Goal: Information Seeking & Learning: Learn about a topic

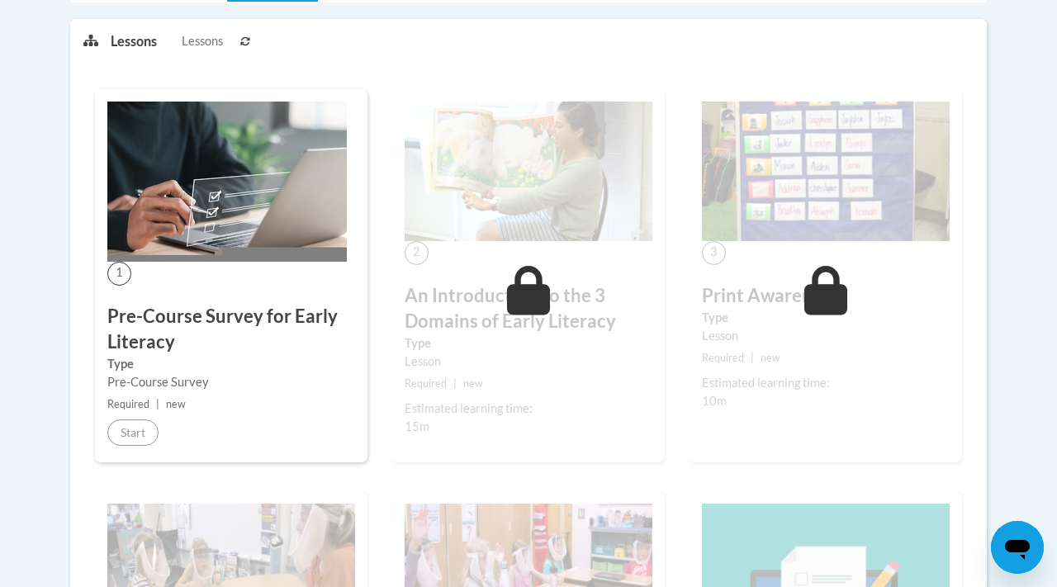
scroll to position [347, 0]
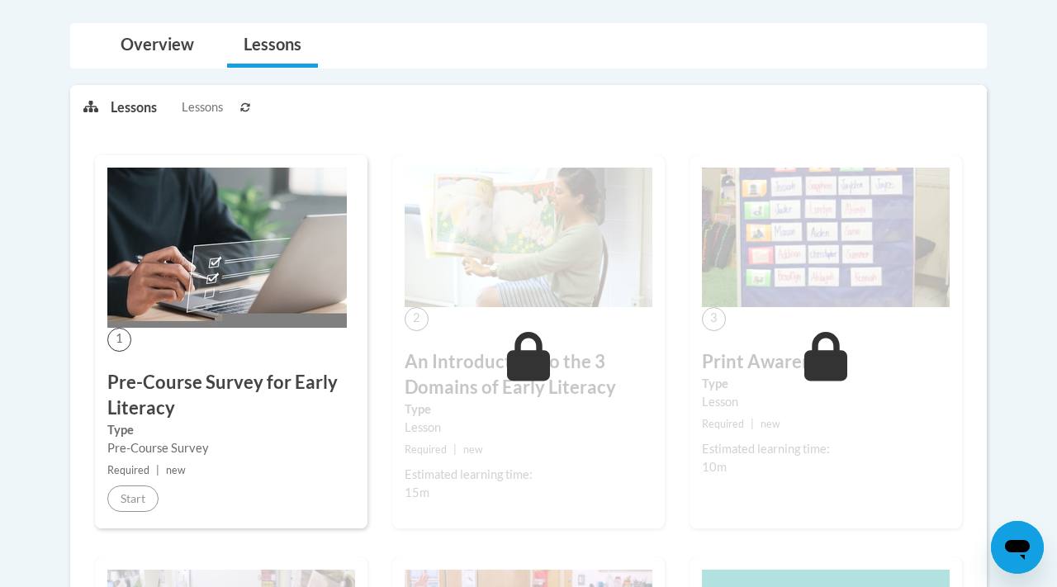
click at [123, 331] on span "1" at bounding box center [119, 340] width 24 height 24
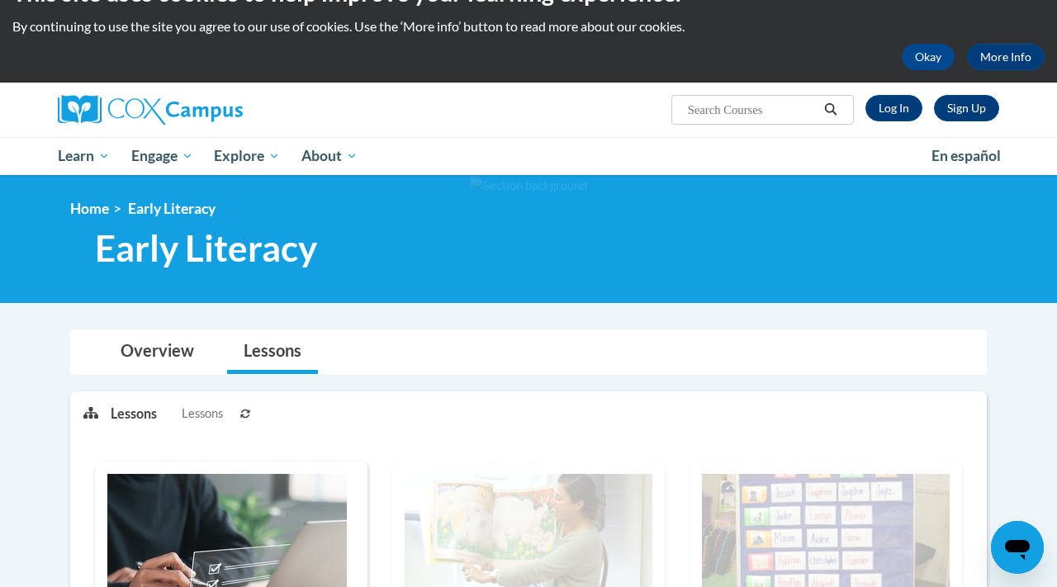
scroll to position [0, 0]
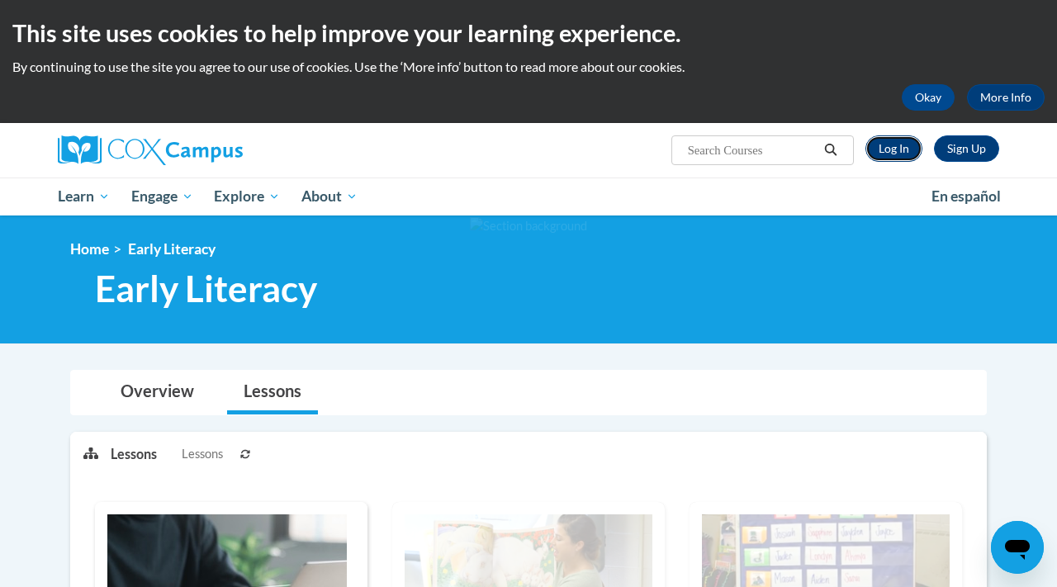
click at [897, 149] on link "Log In" at bounding box center [893, 148] width 57 height 26
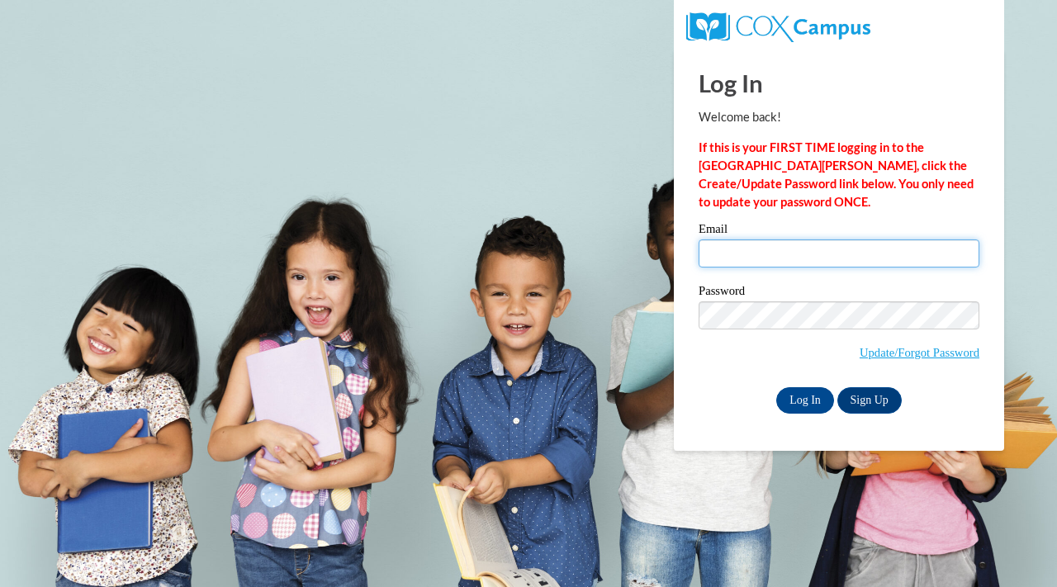
click at [767, 264] on input "Email" at bounding box center [838, 253] width 281 height 28
type input "vivieneamber1208@gmail.com"
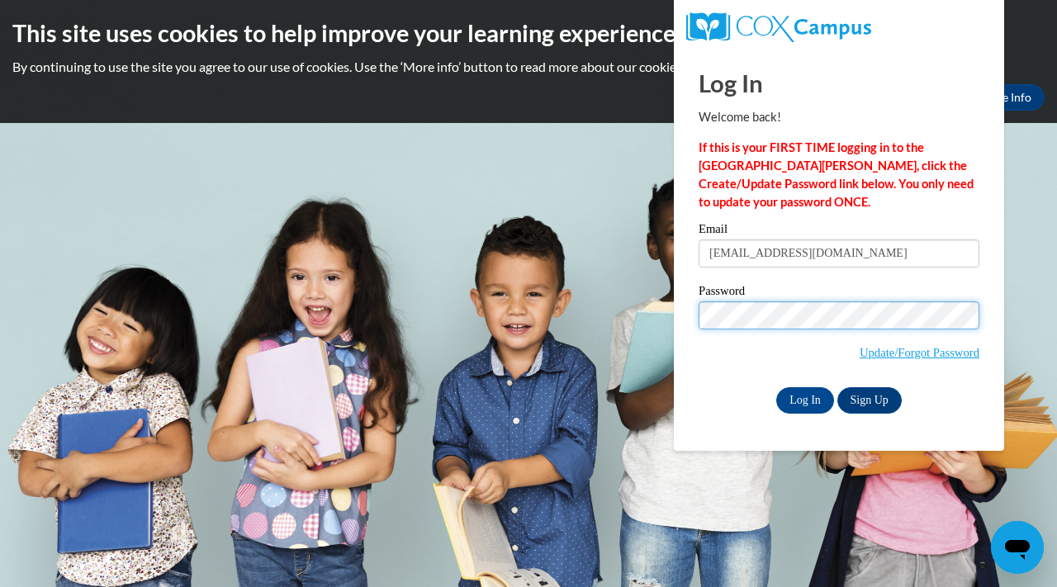
click at [776, 387] on input "Log In" at bounding box center [805, 400] width 58 height 26
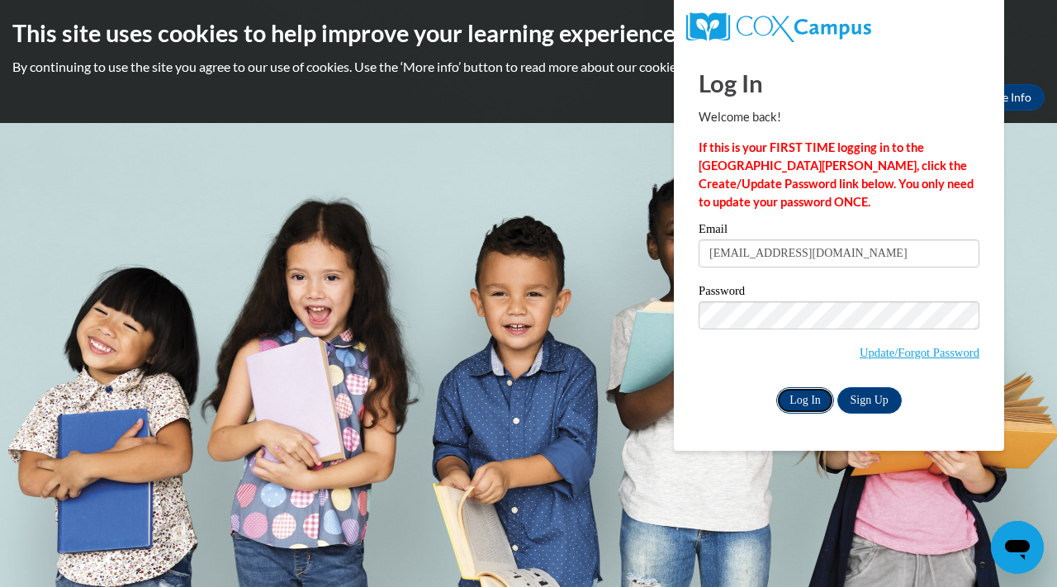
click at [820, 401] on input "Log In" at bounding box center [805, 400] width 58 height 26
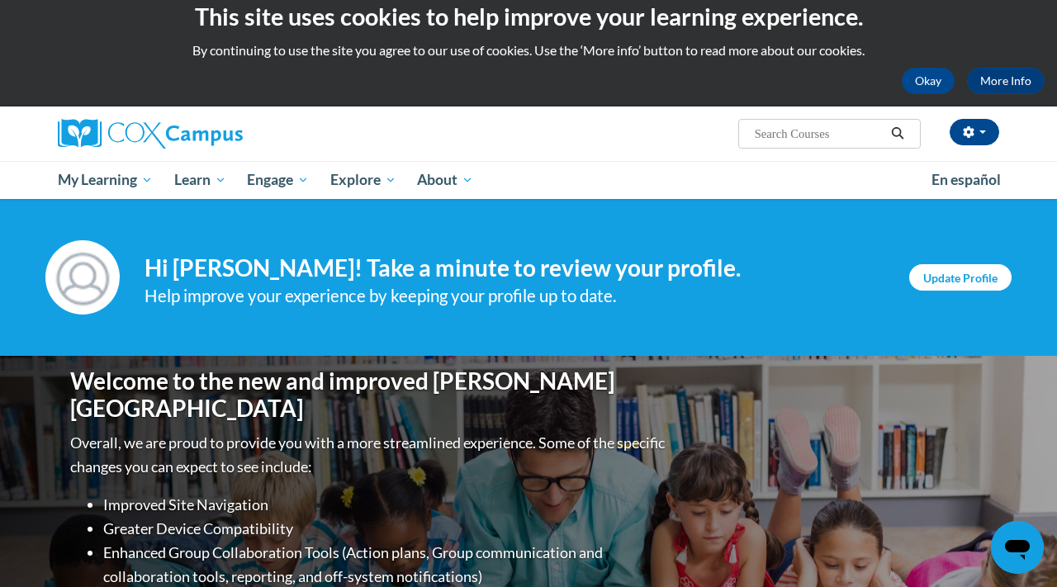
scroll to position [15, 0]
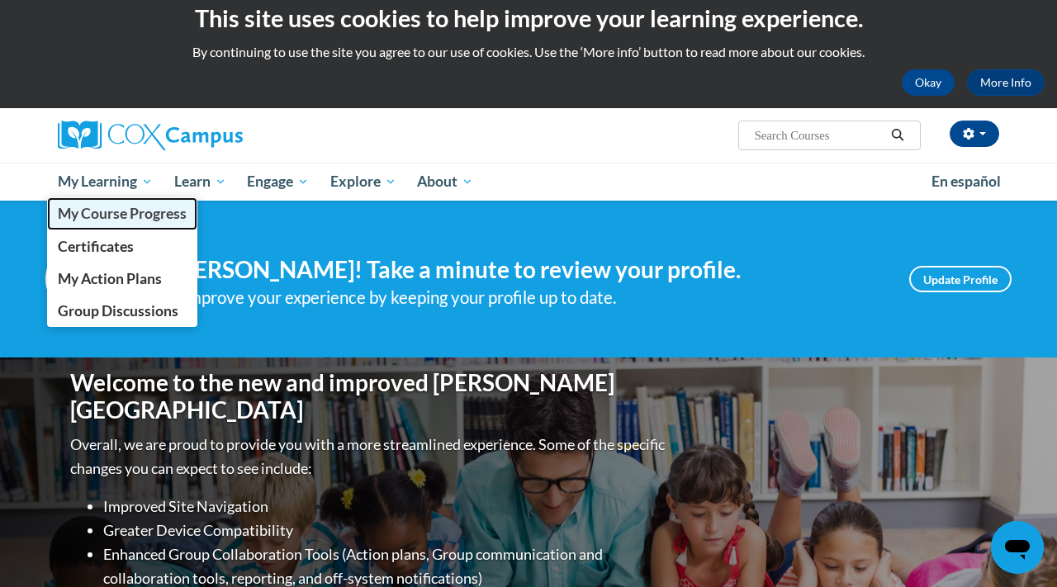
click at [137, 212] on span "My Course Progress" at bounding box center [122, 213] width 129 height 17
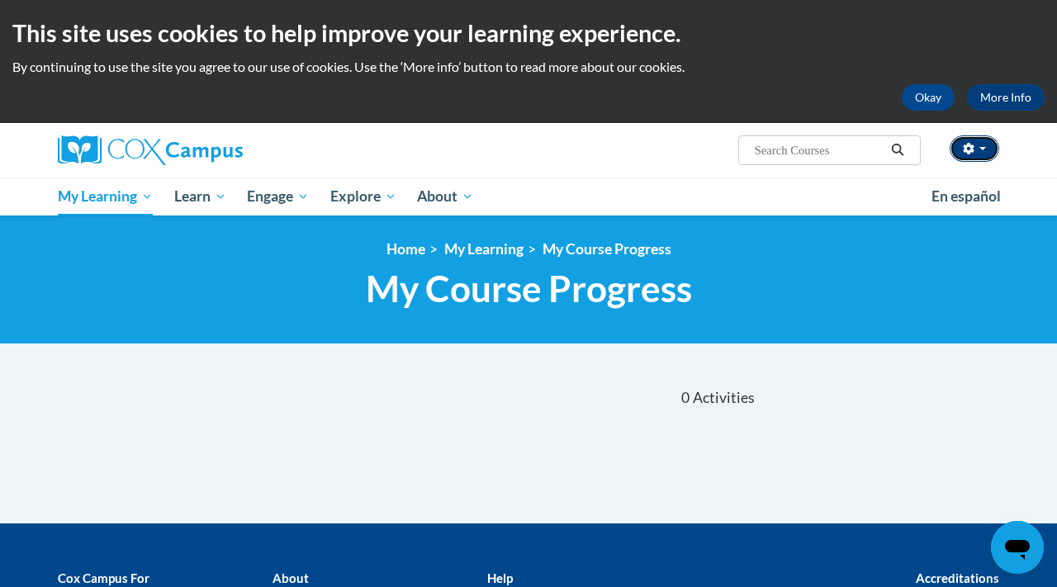
click at [965, 142] on button "button" at bounding box center [974, 148] width 50 height 26
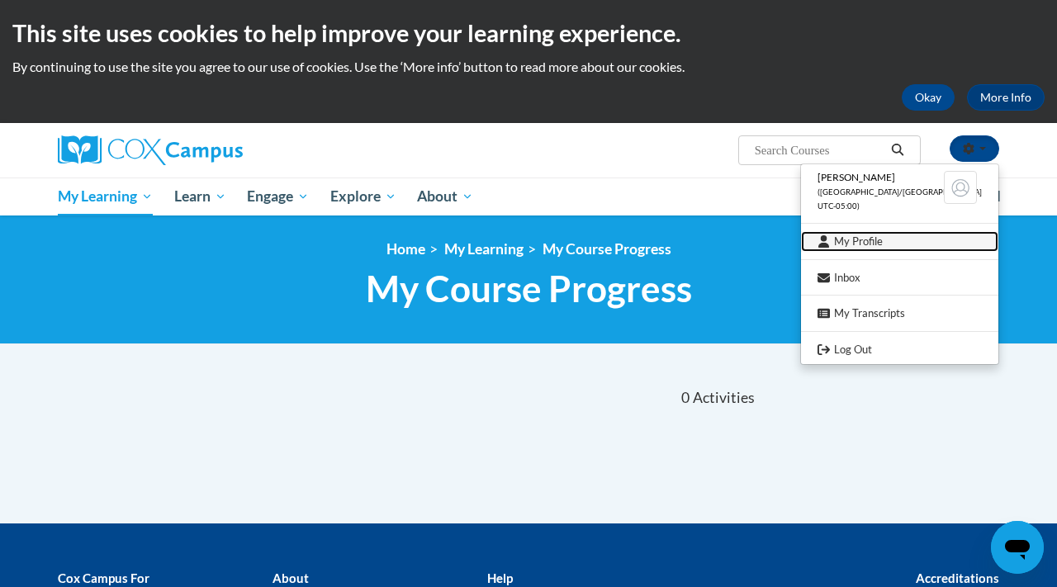
click at [879, 241] on link "My Profile" at bounding box center [899, 241] width 197 height 21
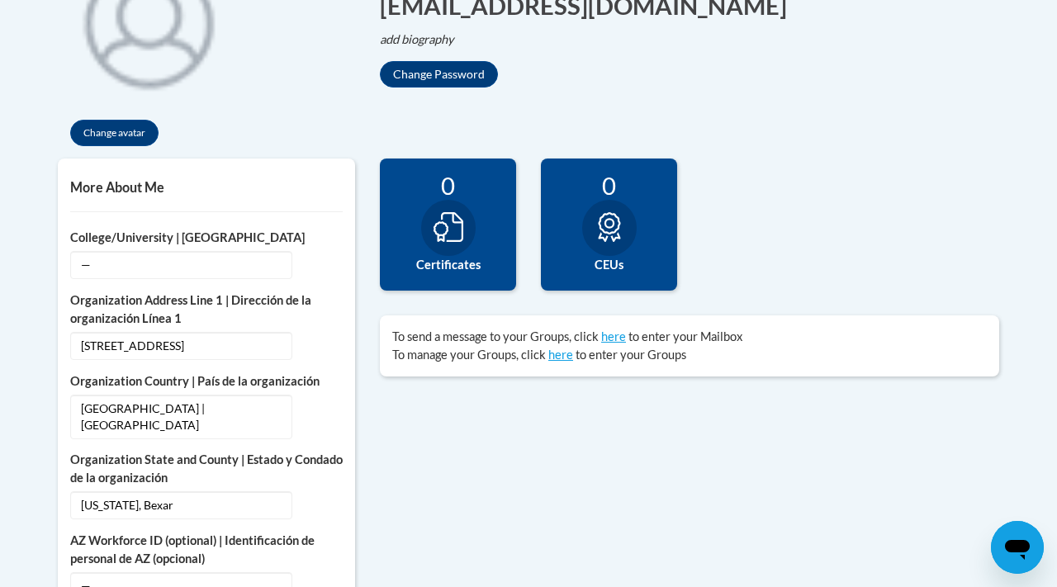
scroll to position [442, 0]
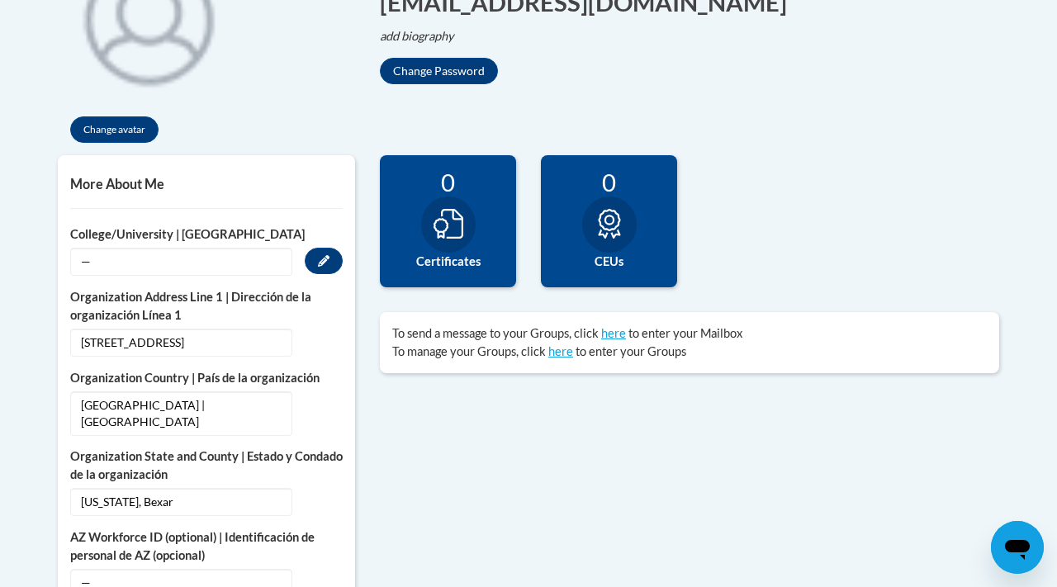
click at [218, 260] on span "—" at bounding box center [181, 262] width 222 height 28
click at [87, 262] on span "—" at bounding box center [181, 262] width 222 height 28
click at [328, 269] on button "Edit" at bounding box center [324, 261] width 38 height 26
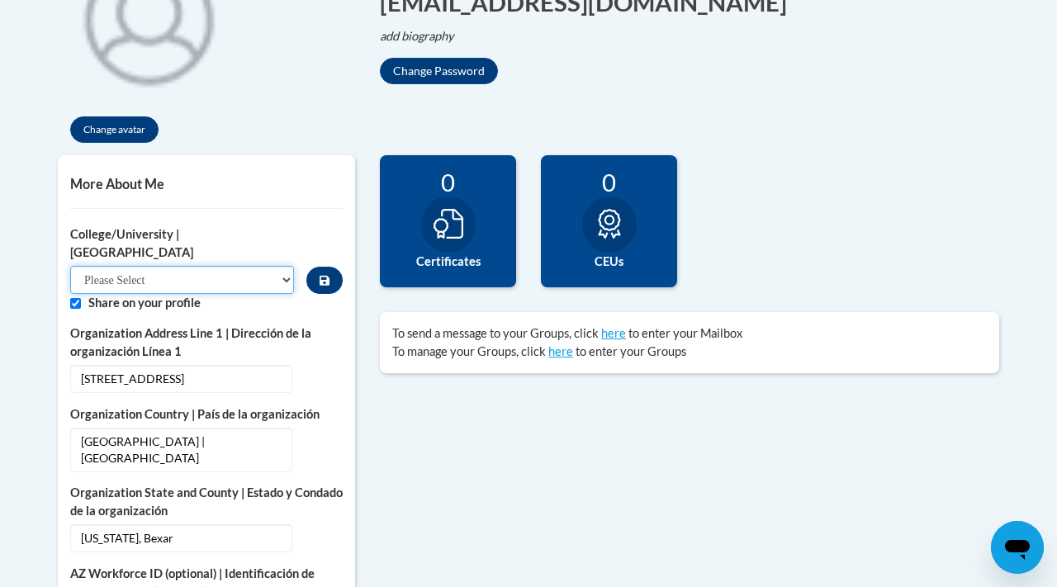
click at [168, 266] on select "Please Select College/University Staff | Empleado universitario College/Univers…" at bounding box center [182, 280] width 224 height 28
select select "99b32b07-cffc-426c-8bf6-0cd77760d84b"
click at [70, 266] on select "Please Select College/University Staff | Empleado universitario College/Univers…" at bounding box center [182, 280] width 224 height 28
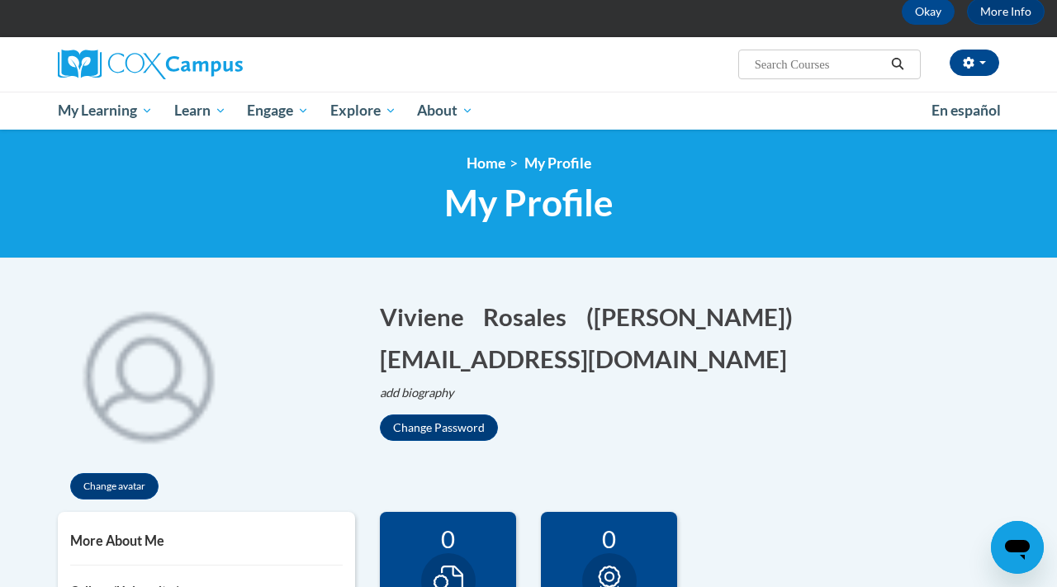
scroll to position [92, 0]
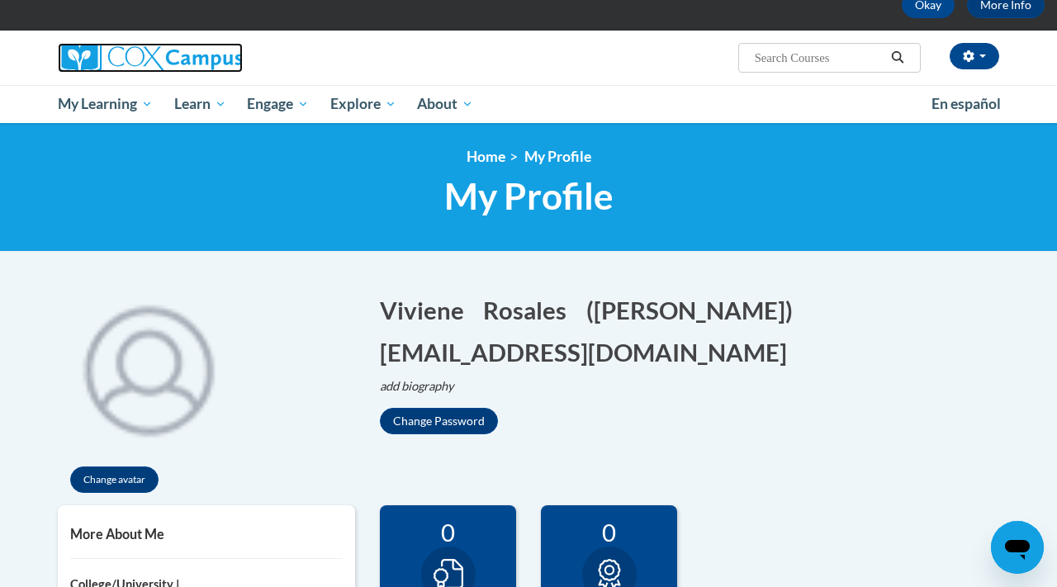
click at [179, 48] on img at bounding box center [150, 58] width 185 height 30
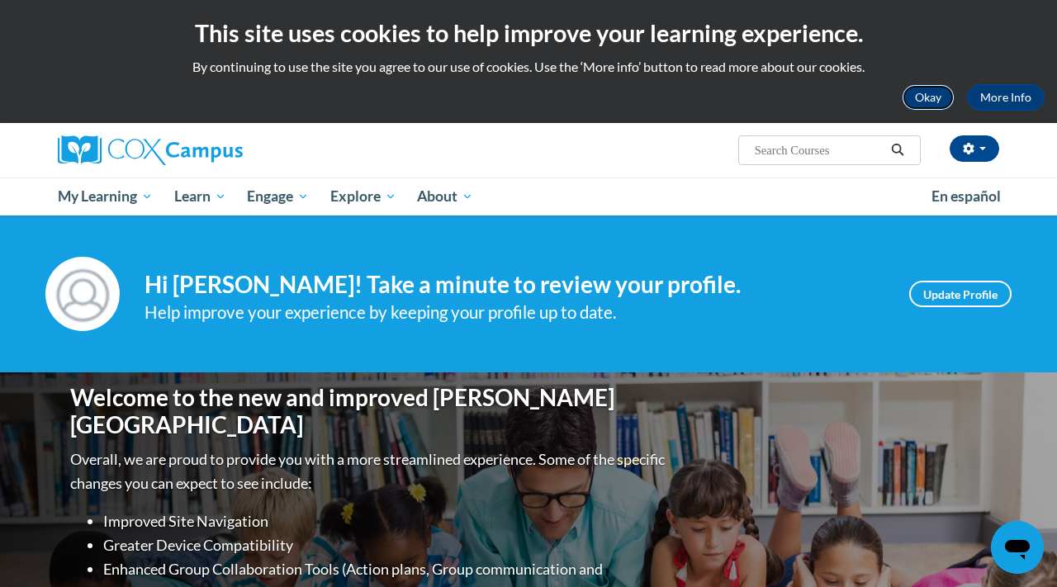
click at [935, 92] on button "Okay" at bounding box center [927, 97] width 53 height 26
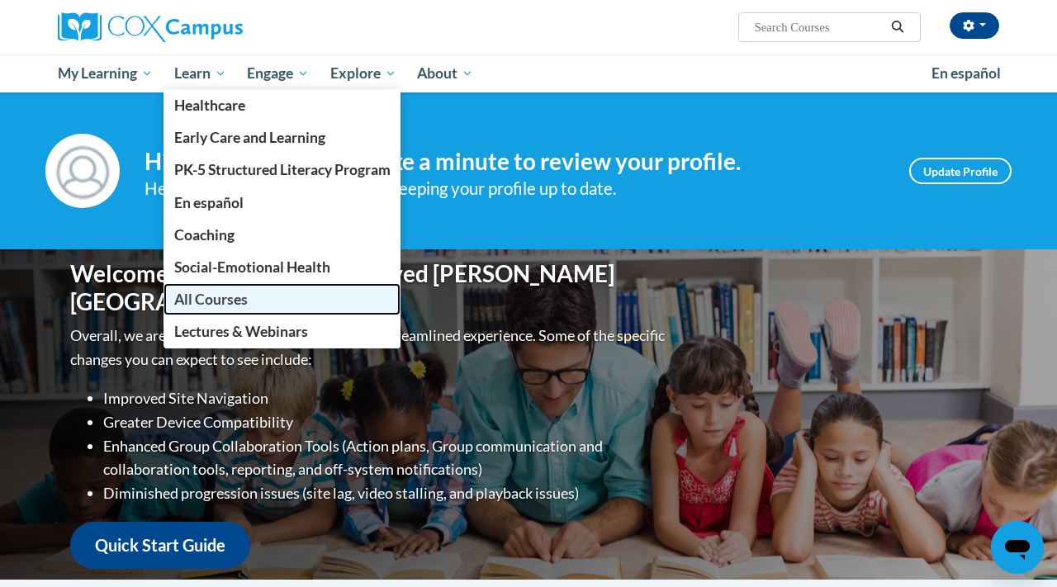
click at [220, 312] on link "All Courses" at bounding box center [282, 299] width 238 height 32
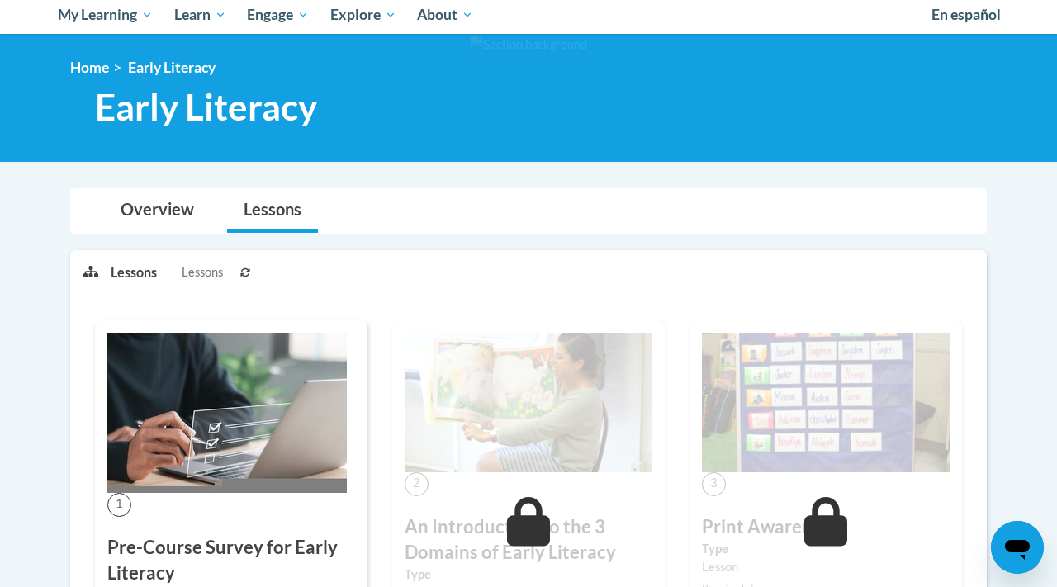
scroll to position [35, 0]
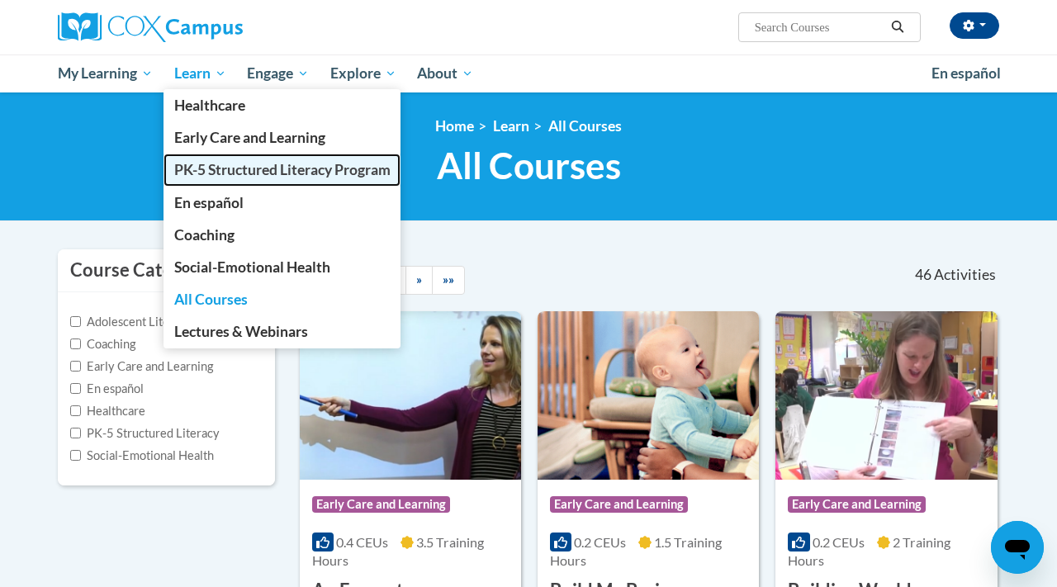
click at [204, 173] on span "PK-5 Structured Literacy Program" at bounding box center [282, 169] width 216 height 17
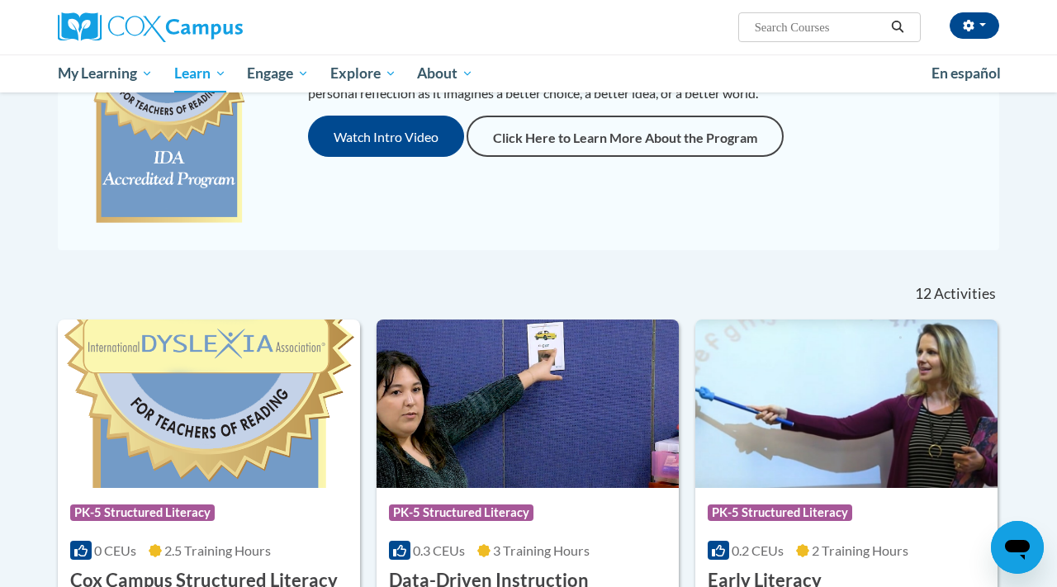
scroll to position [480, 0]
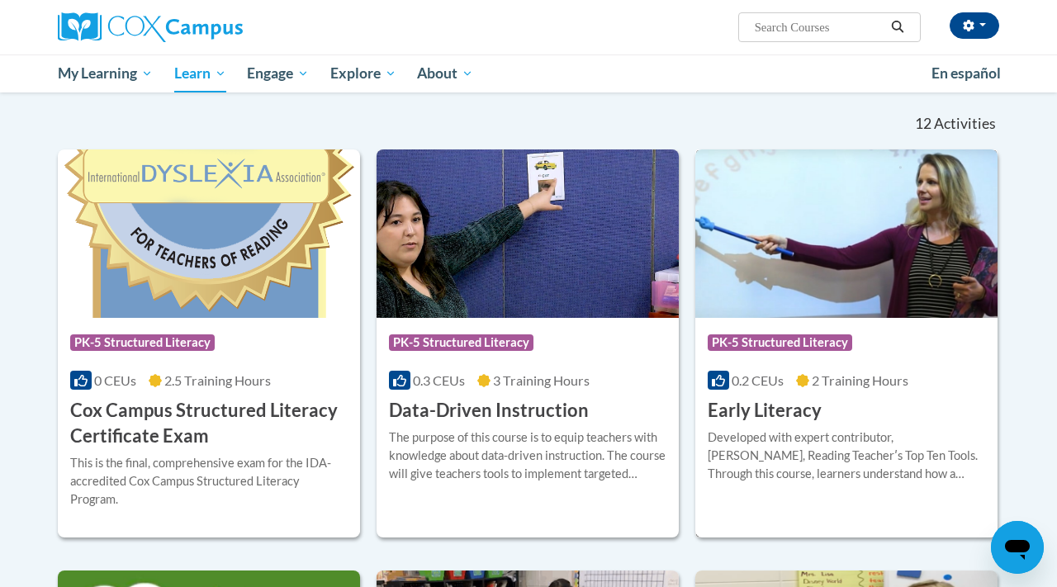
click at [721, 413] on h3 "Early Literacy" at bounding box center [764, 411] width 114 height 26
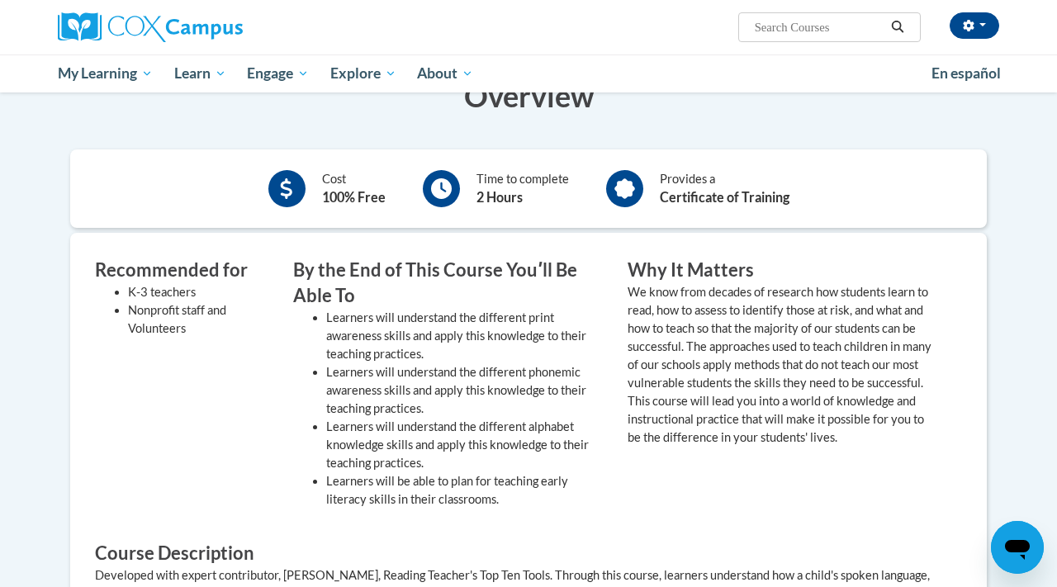
scroll to position [375, 0]
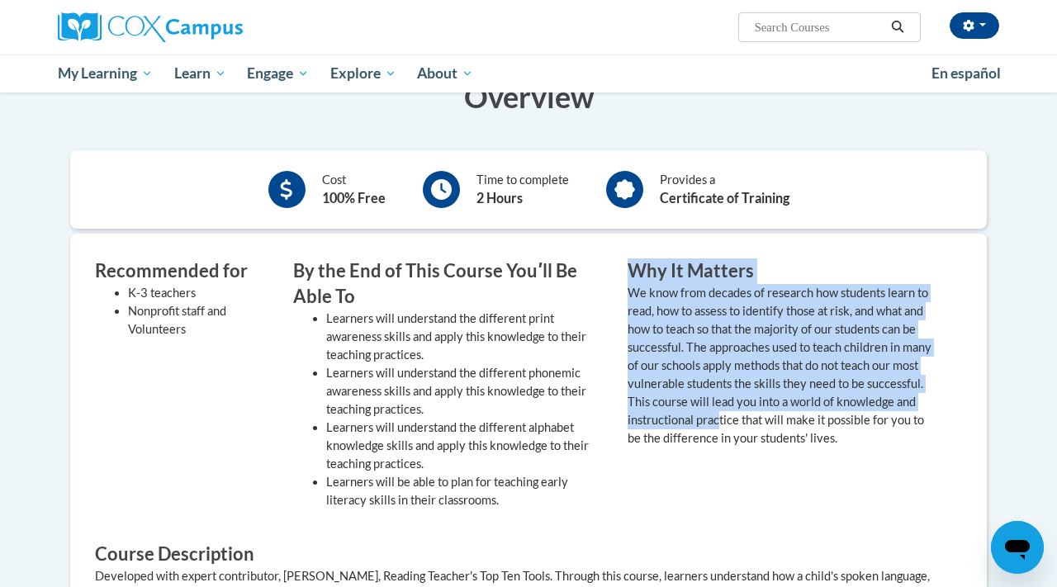
drag, startPoint x: 0, startPoint y: 0, endPoint x: 843, endPoint y: -86, distance: 847.1
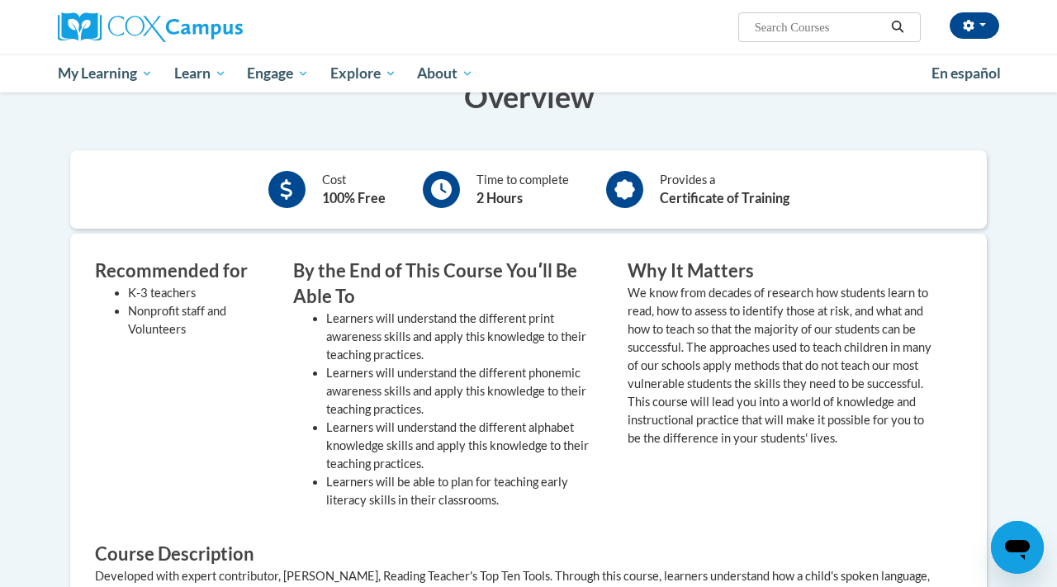
click at [671, 438] on p "We know from decades of research how students learn to read, how to assess to i…" at bounding box center [782, 365] width 310 height 163
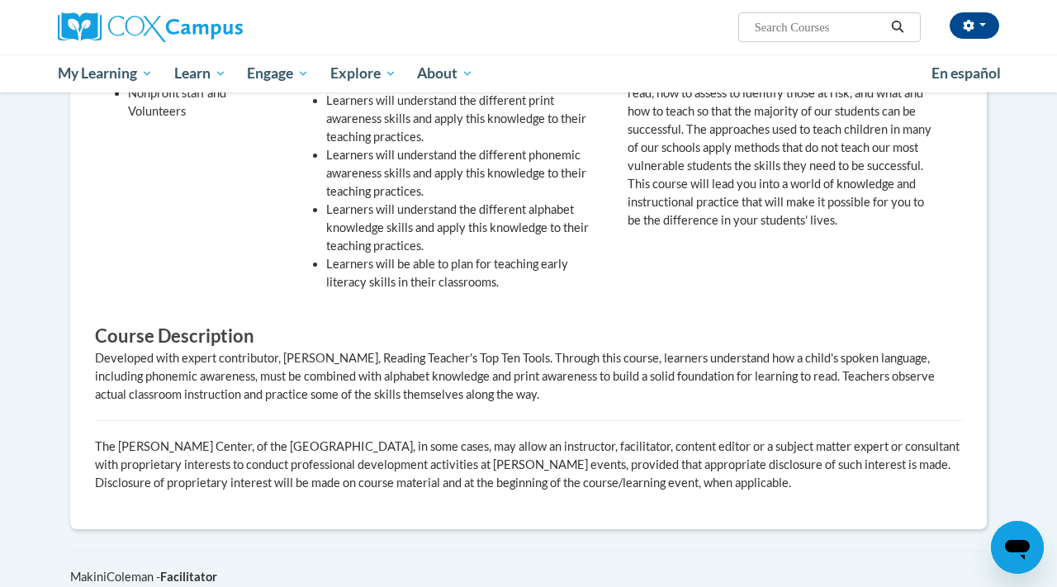
scroll to position [689, 0]
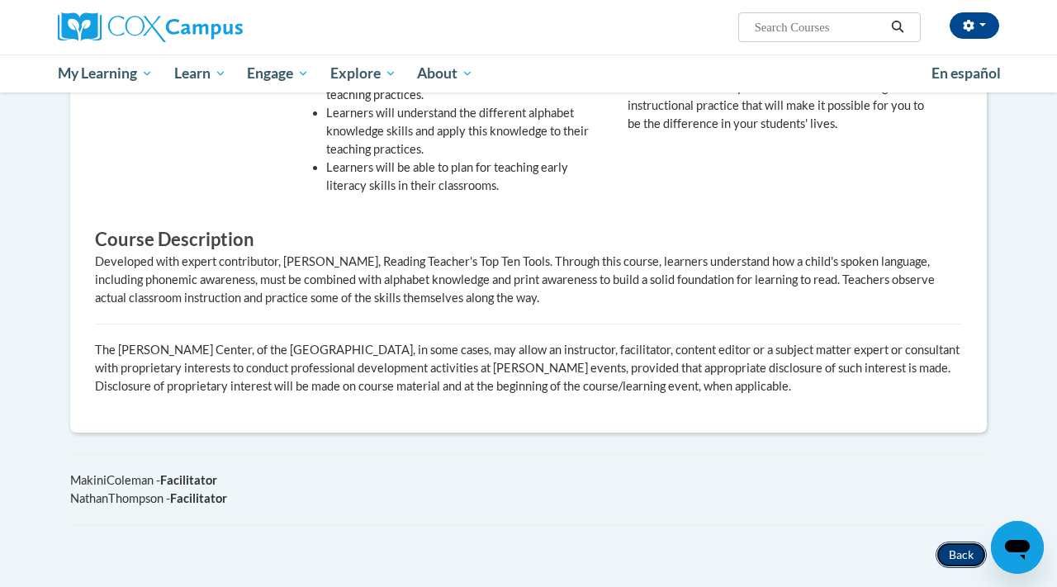
click at [948, 550] on button "Back" at bounding box center [960, 554] width 51 height 26
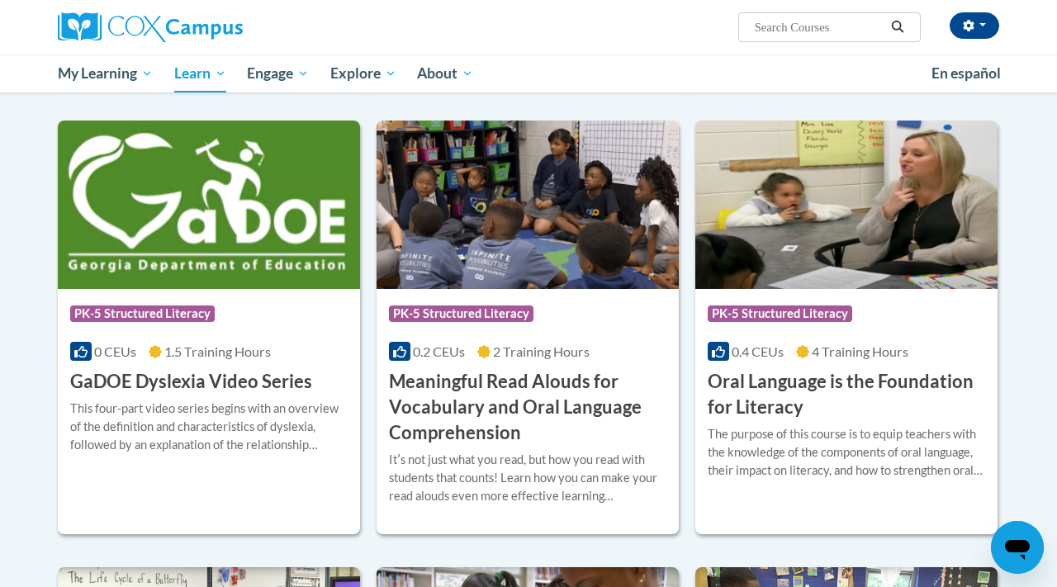
scroll to position [794, 0]
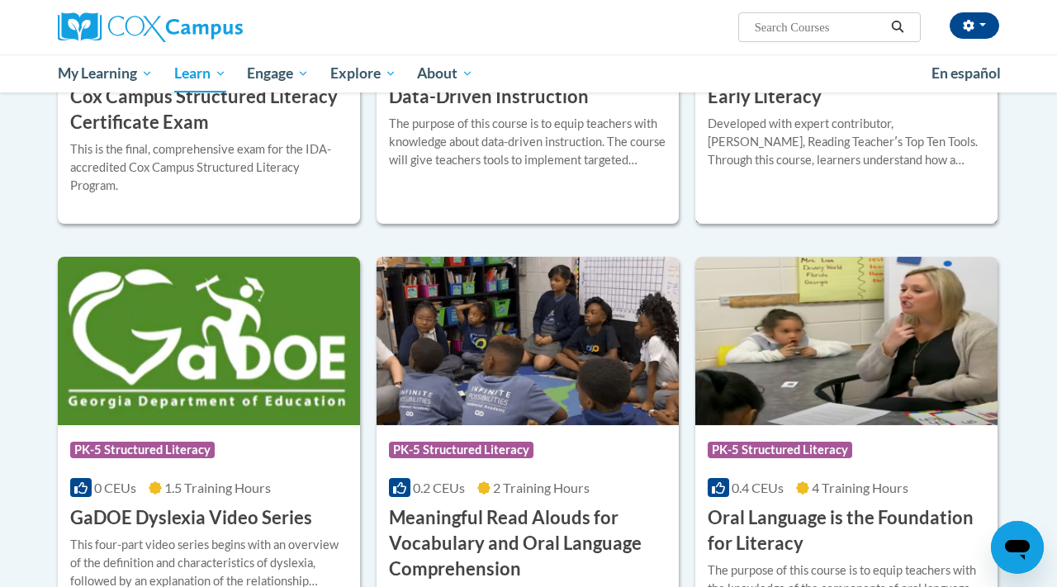
click at [792, 115] on div "Developed with expert contributor, Dr. Deborah Glaser, Reading Teacherʹs Top Te…" at bounding box center [845, 142] width 277 height 54
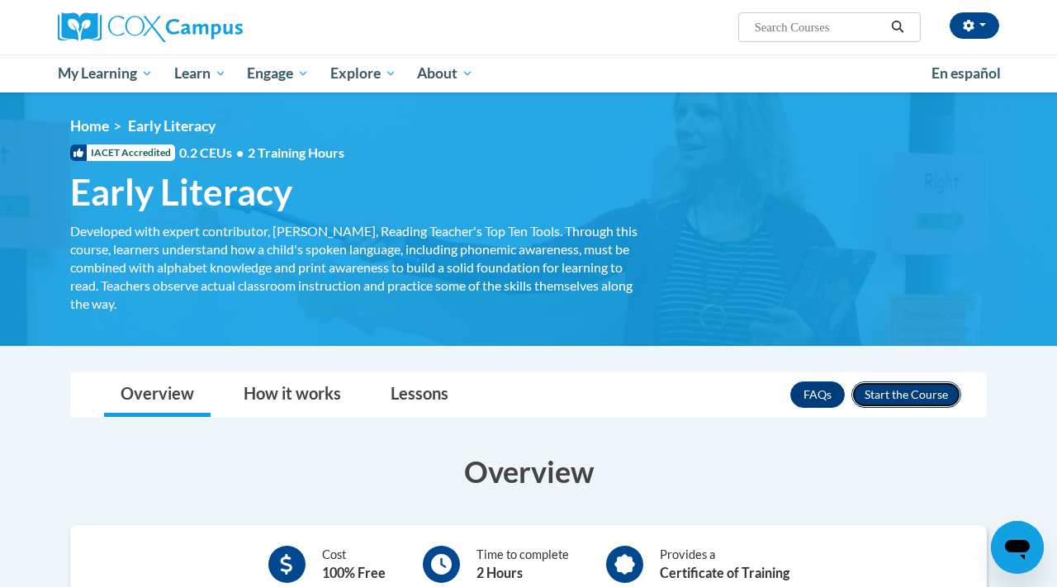
click at [886, 397] on button "Enroll" at bounding box center [906, 394] width 110 height 26
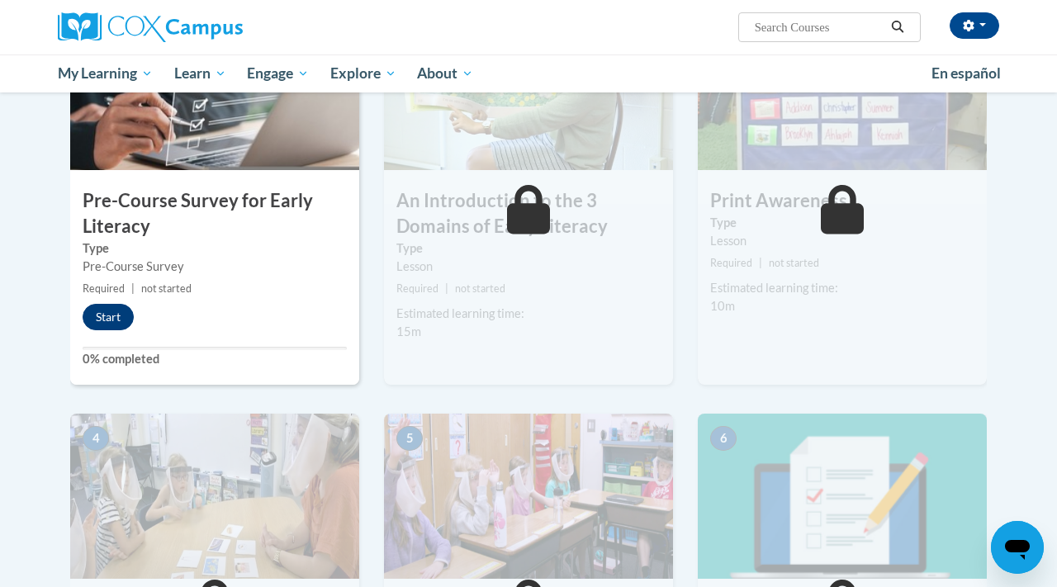
scroll to position [196, 0]
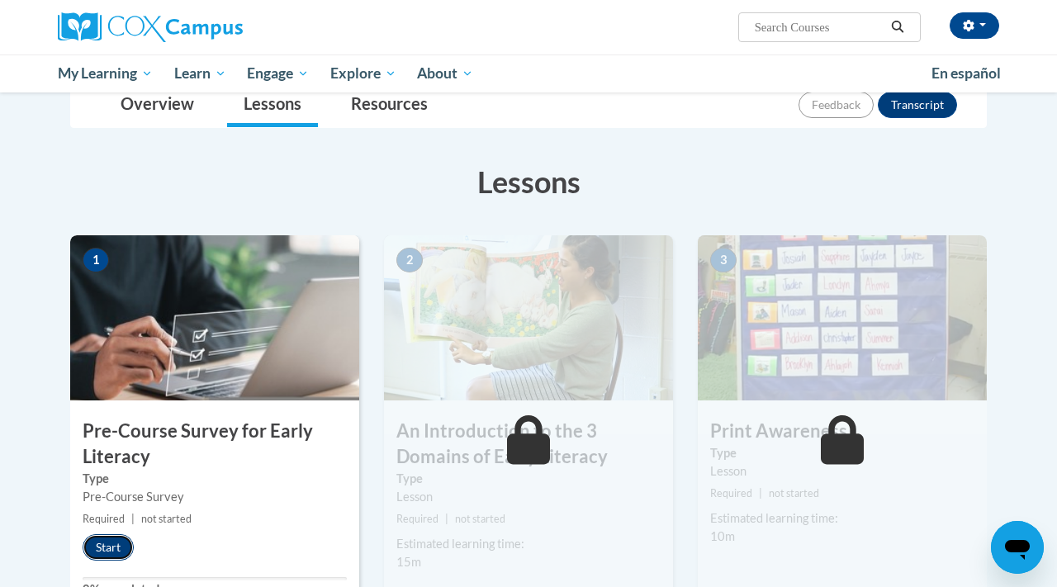
click at [102, 541] on button "Start" at bounding box center [108, 547] width 51 height 26
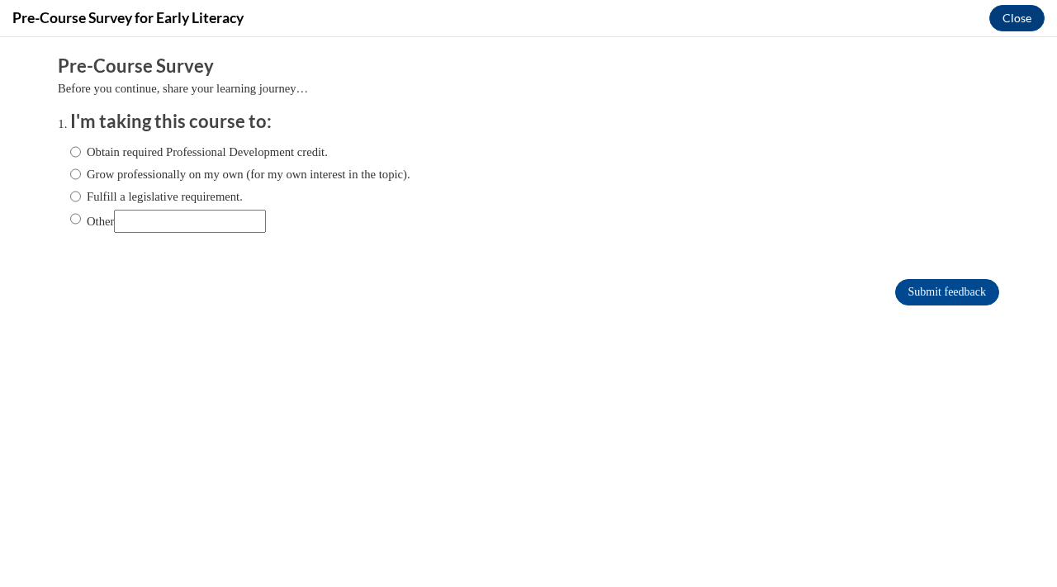
scroll to position [0, 0]
click at [73, 219] on input "Other" at bounding box center [75, 219] width 11 height 18
radio input "true"
click at [165, 223] on input "Other" at bounding box center [190, 221] width 152 height 23
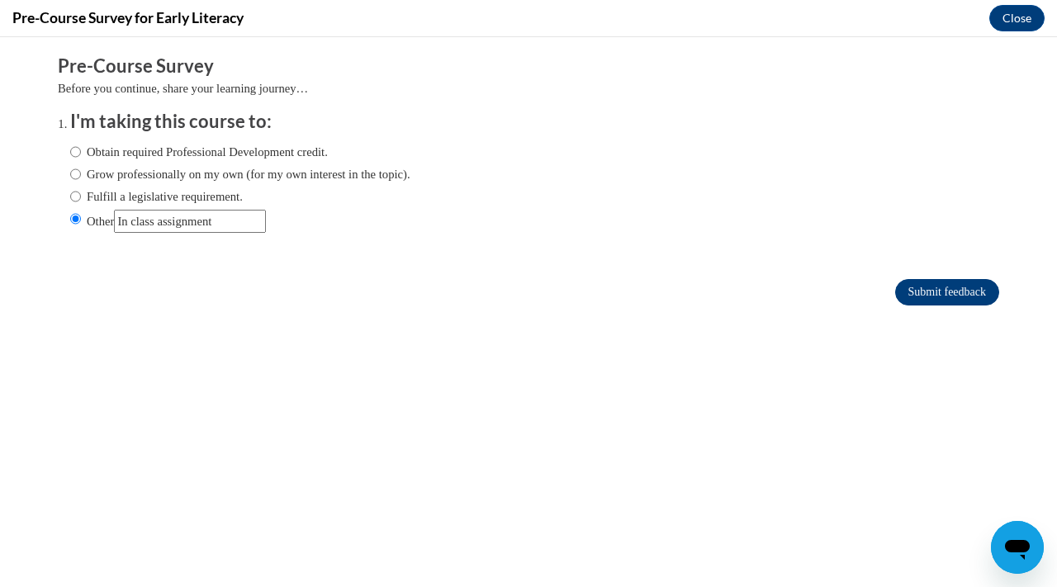
type input "In class assignment"
click at [915, 291] on input "Submit feedback" at bounding box center [947, 292] width 104 height 26
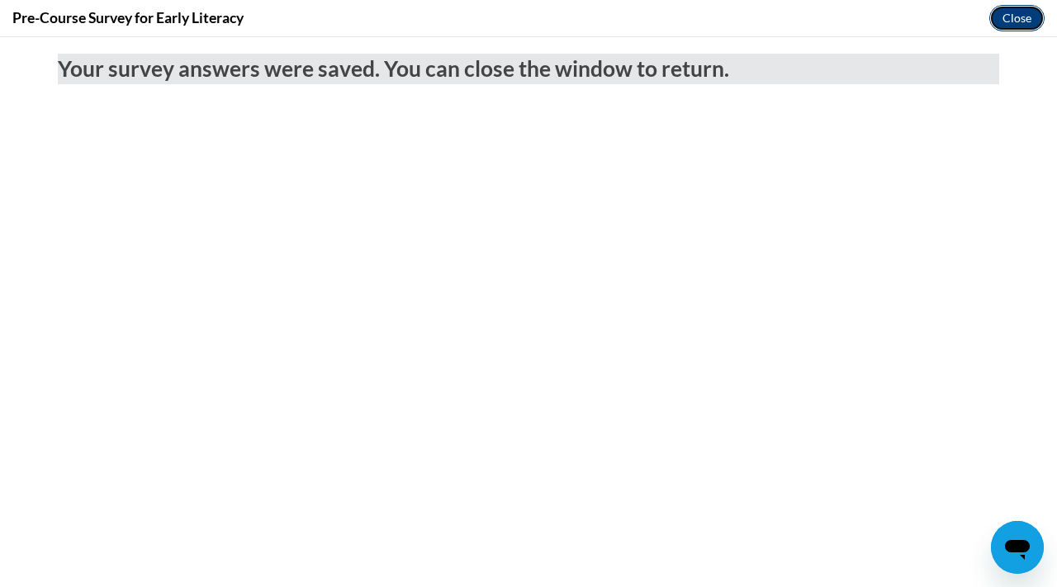
click at [1028, 12] on button "Close" at bounding box center [1016, 18] width 55 height 26
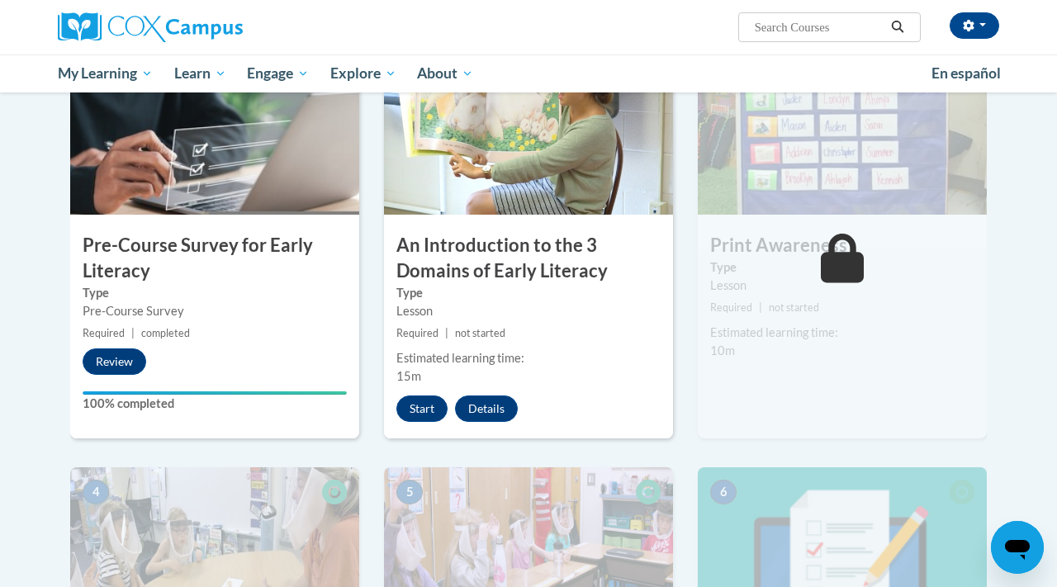
scroll to position [381, 0]
